Goal: Task Accomplishment & Management: Manage account settings

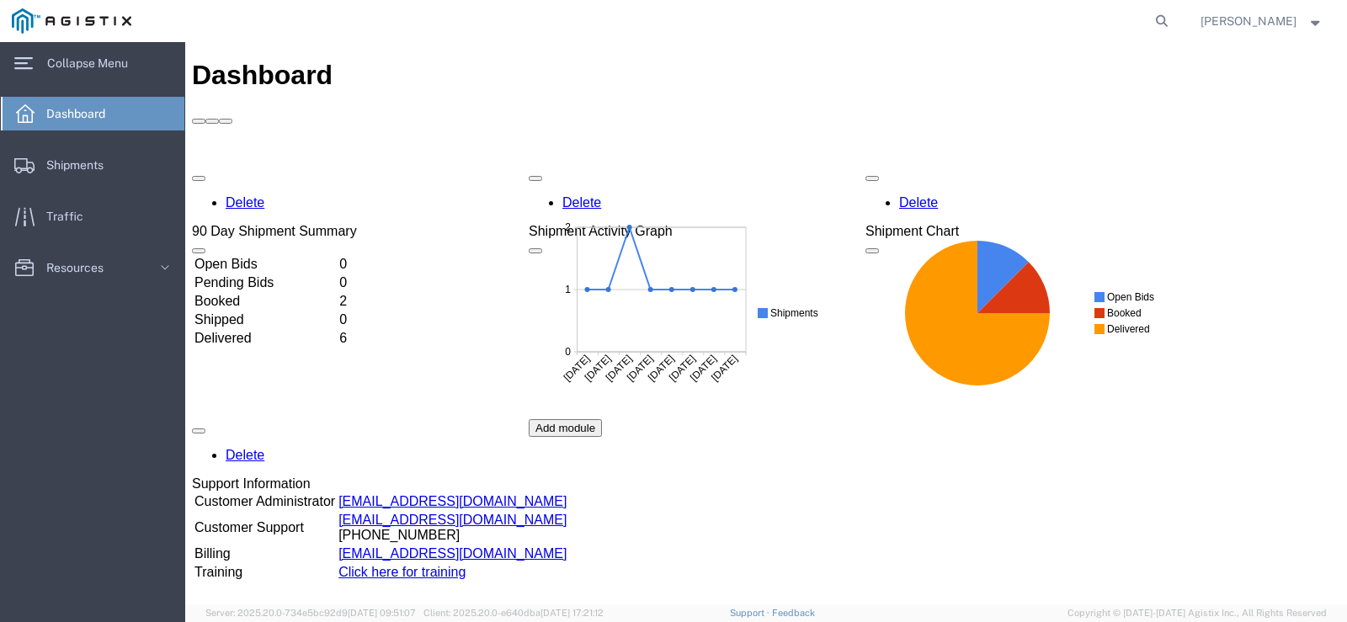
click at [94, 114] on span "Dashboard" at bounding box center [81, 114] width 71 height 34
click at [253, 256] on td "Open Bids" at bounding box center [265, 264] width 143 height 17
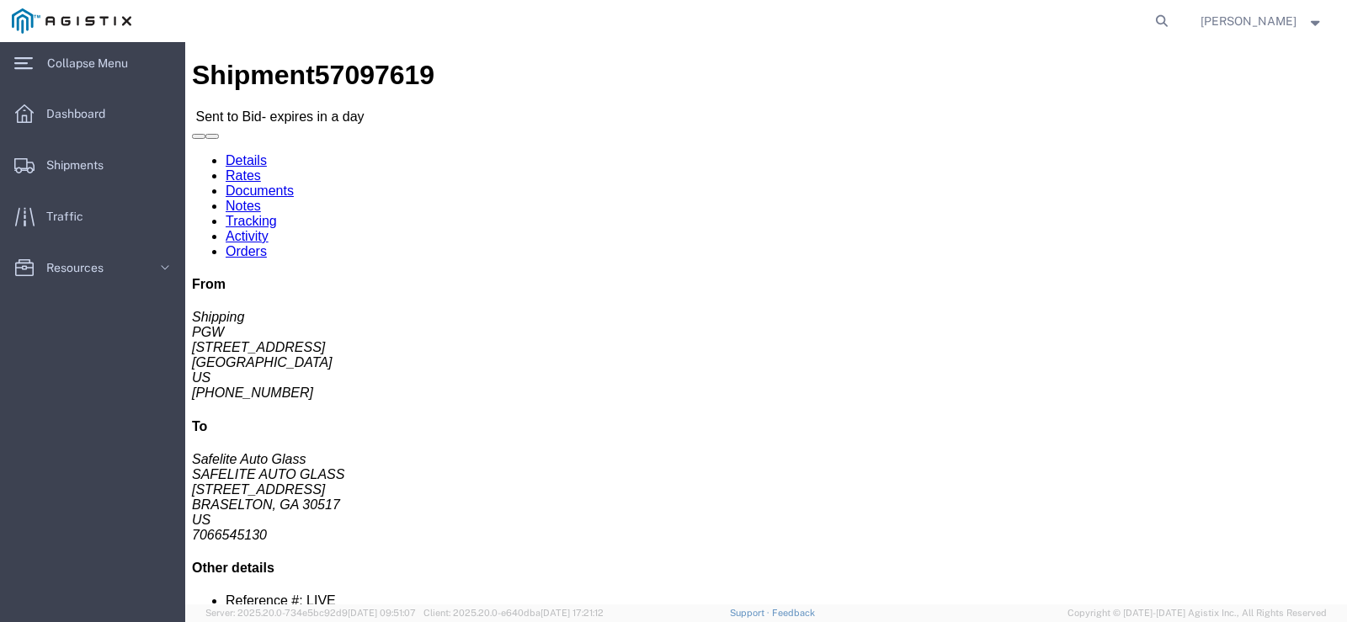
click button "Ignore Bid"
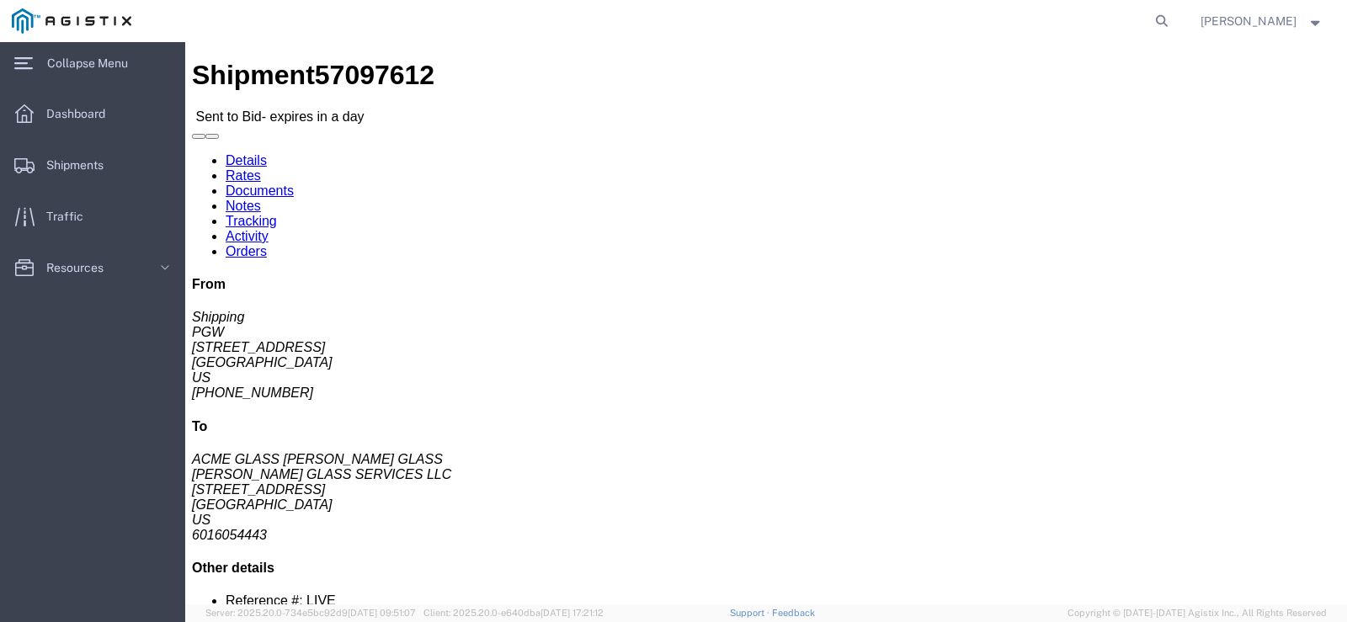
click button "Ignore Bid"
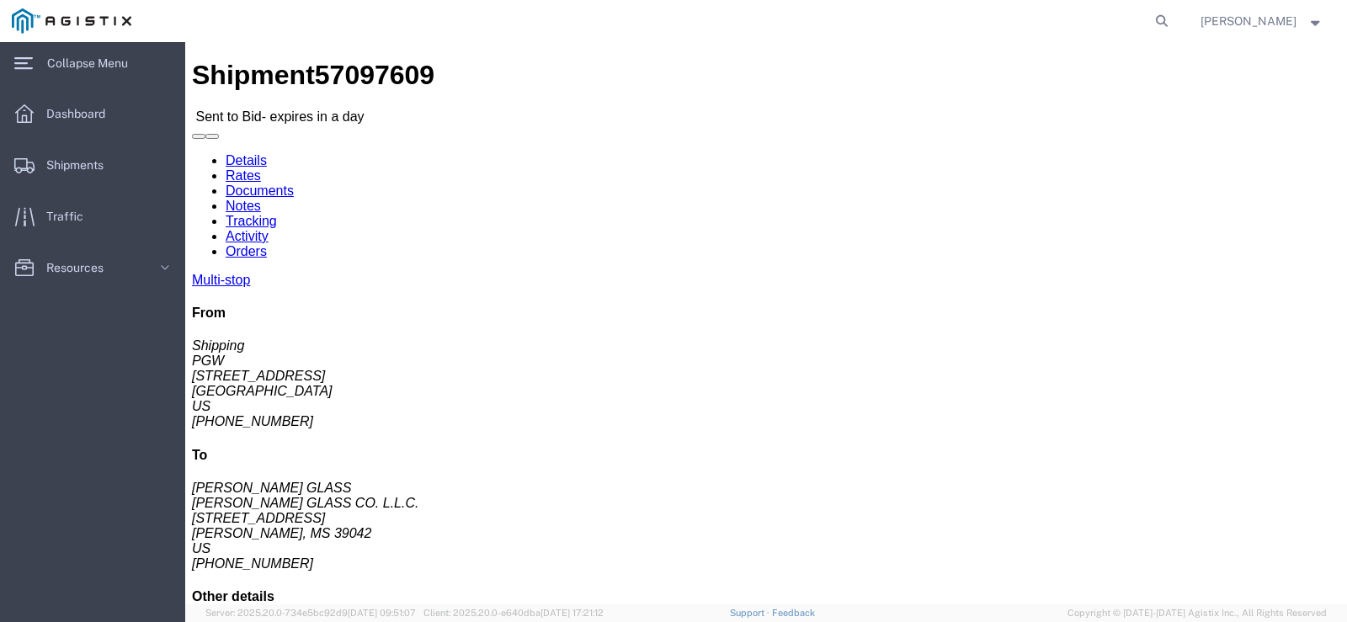
click button "Ignore Bid"
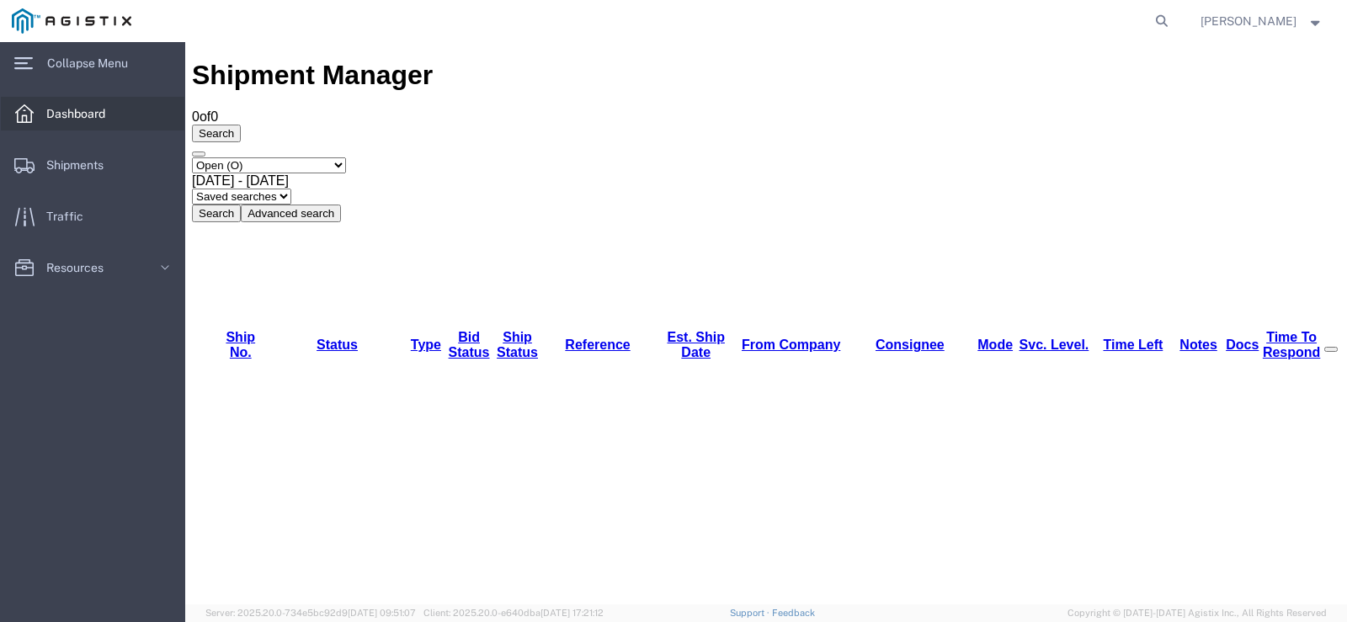
click at [71, 112] on span "Dashboard" at bounding box center [81, 114] width 71 height 34
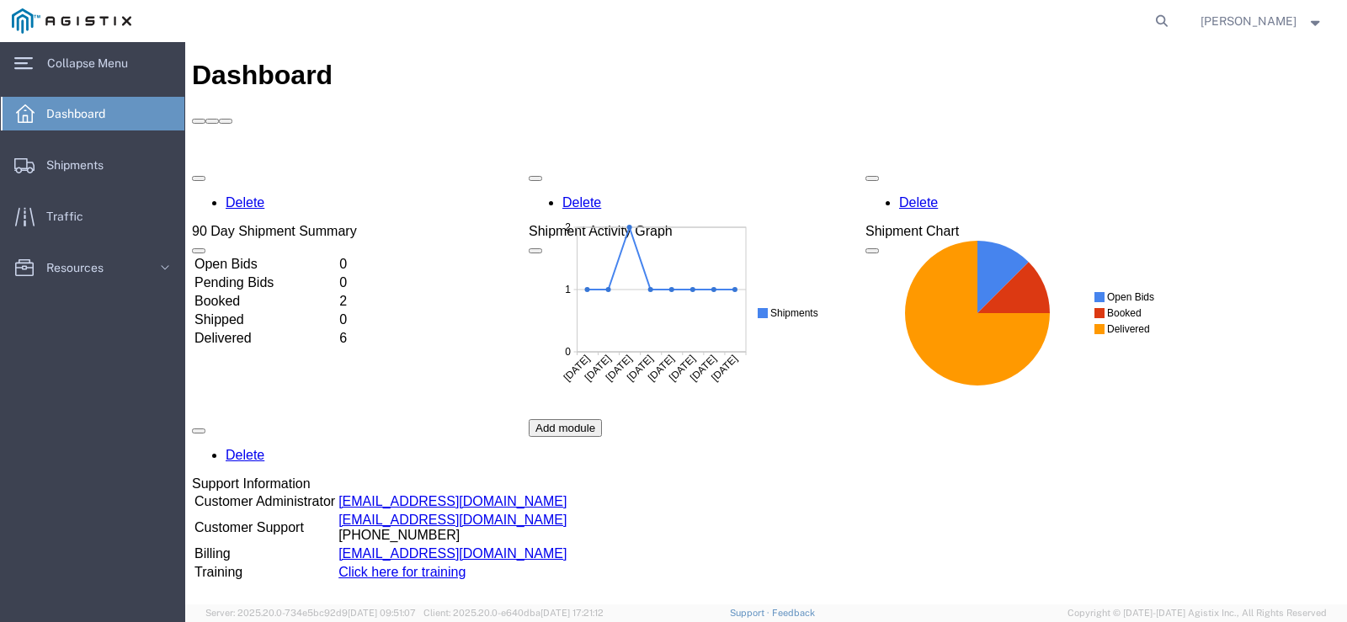
click at [232, 293] on td "Booked" at bounding box center [265, 301] width 143 height 17
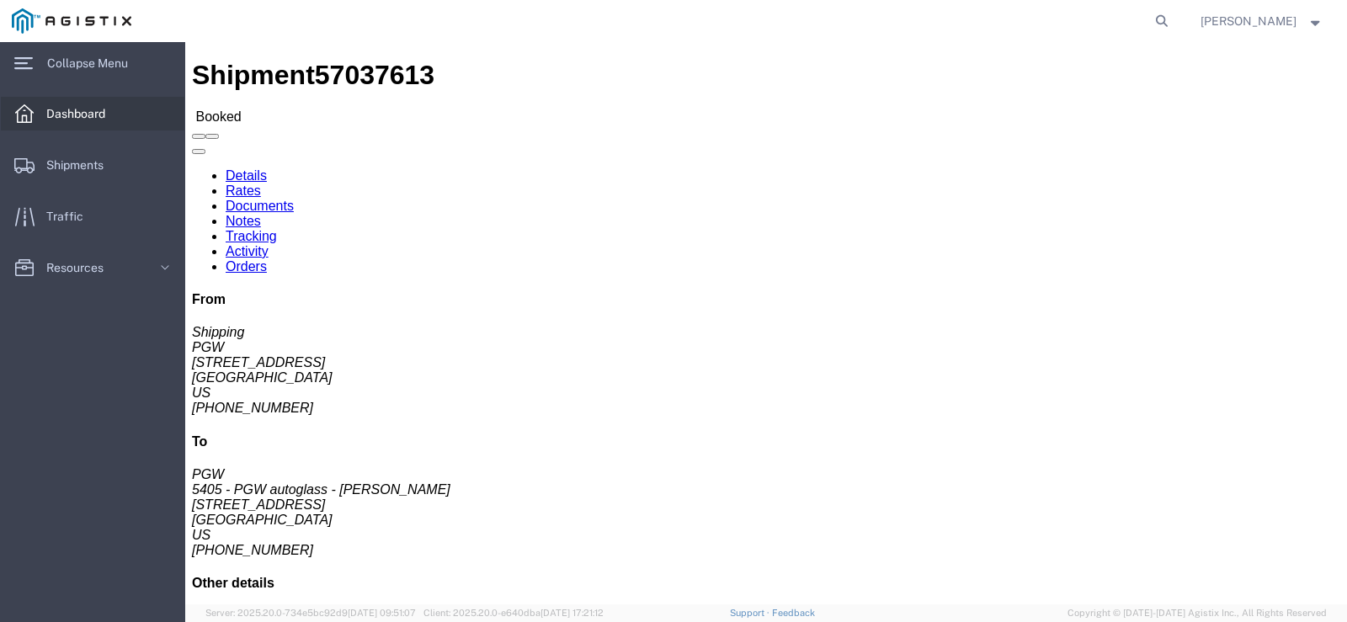
click at [82, 110] on span "Dashboard" at bounding box center [81, 114] width 71 height 34
